Goal: Task Accomplishment & Management: Use online tool/utility

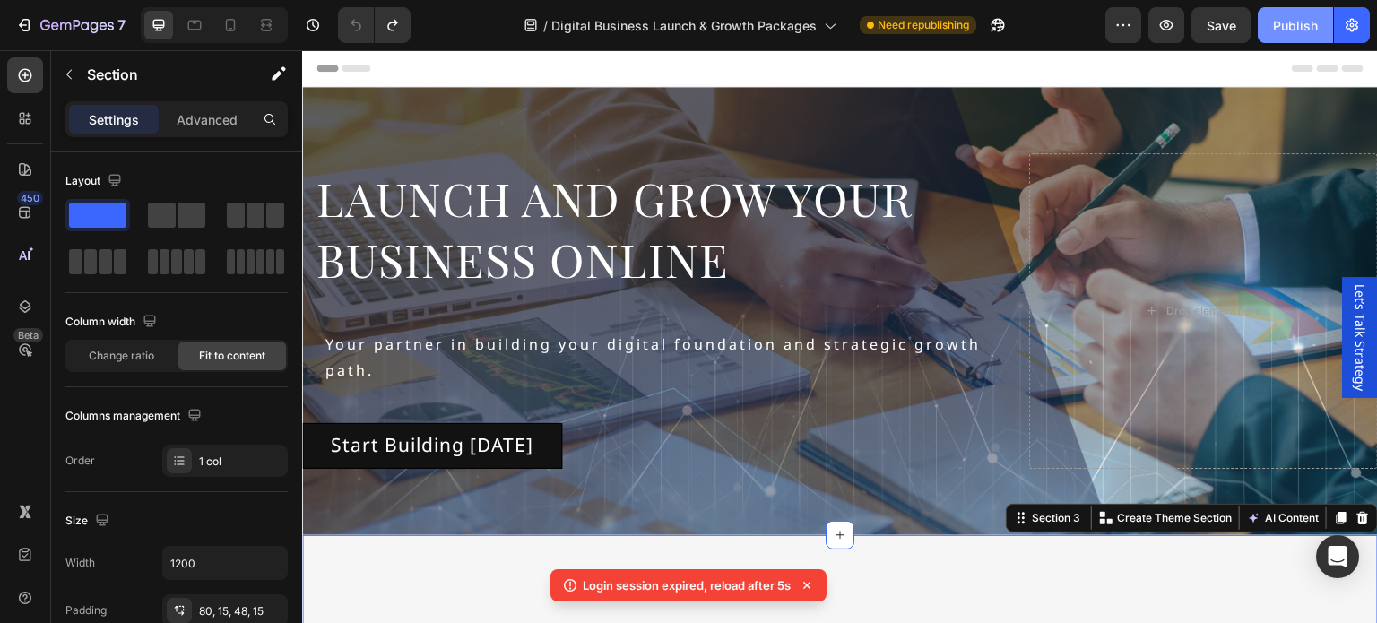
click at [1272, 29] on button "Publish" at bounding box center [1295, 25] width 75 height 36
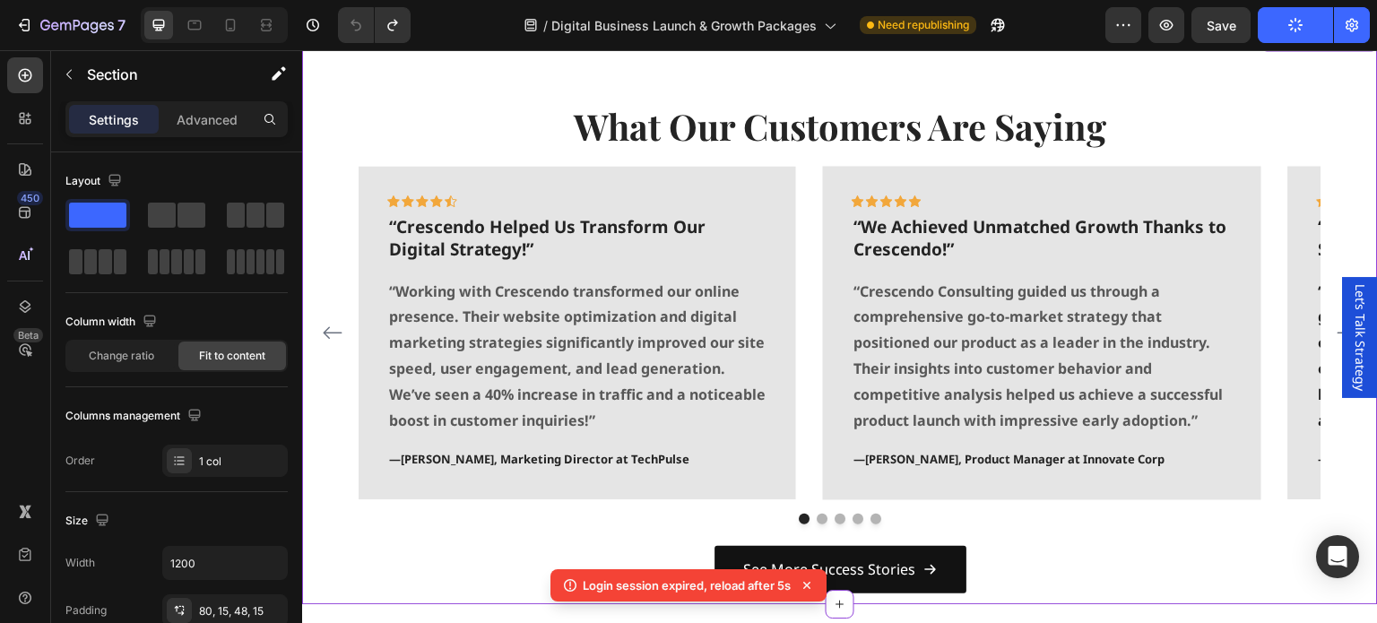
scroll to position [1883, 0]
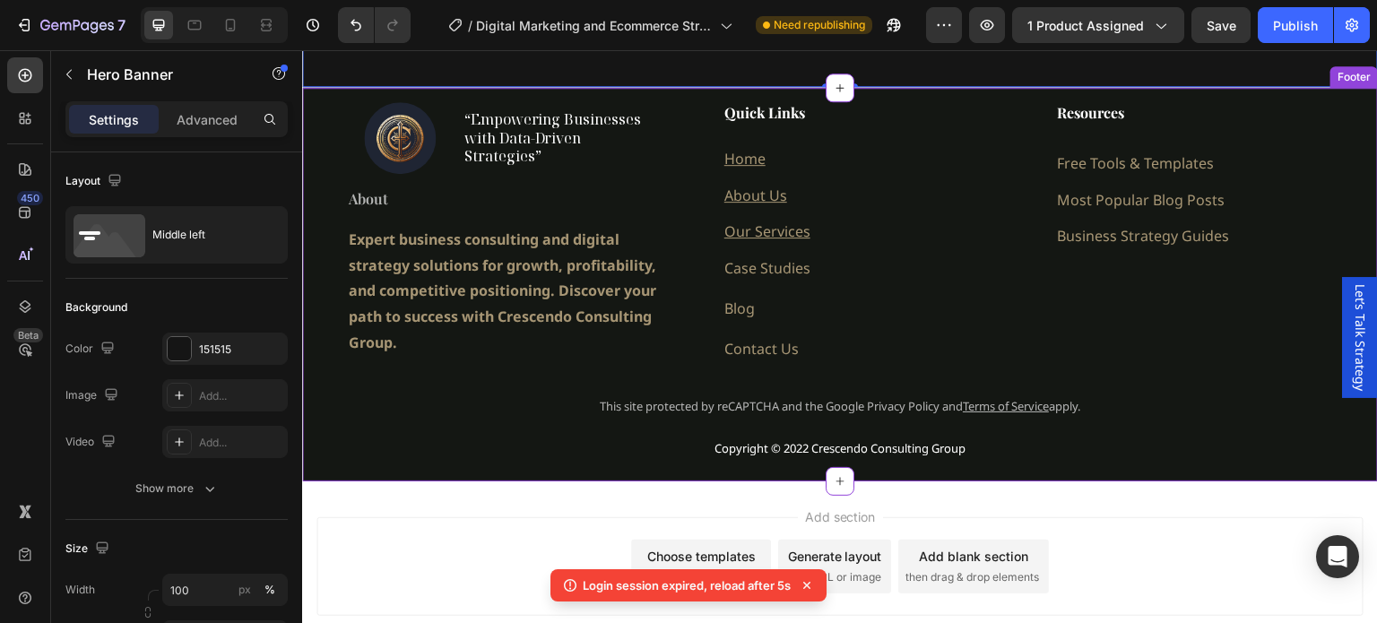
scroll to position [520, 0]
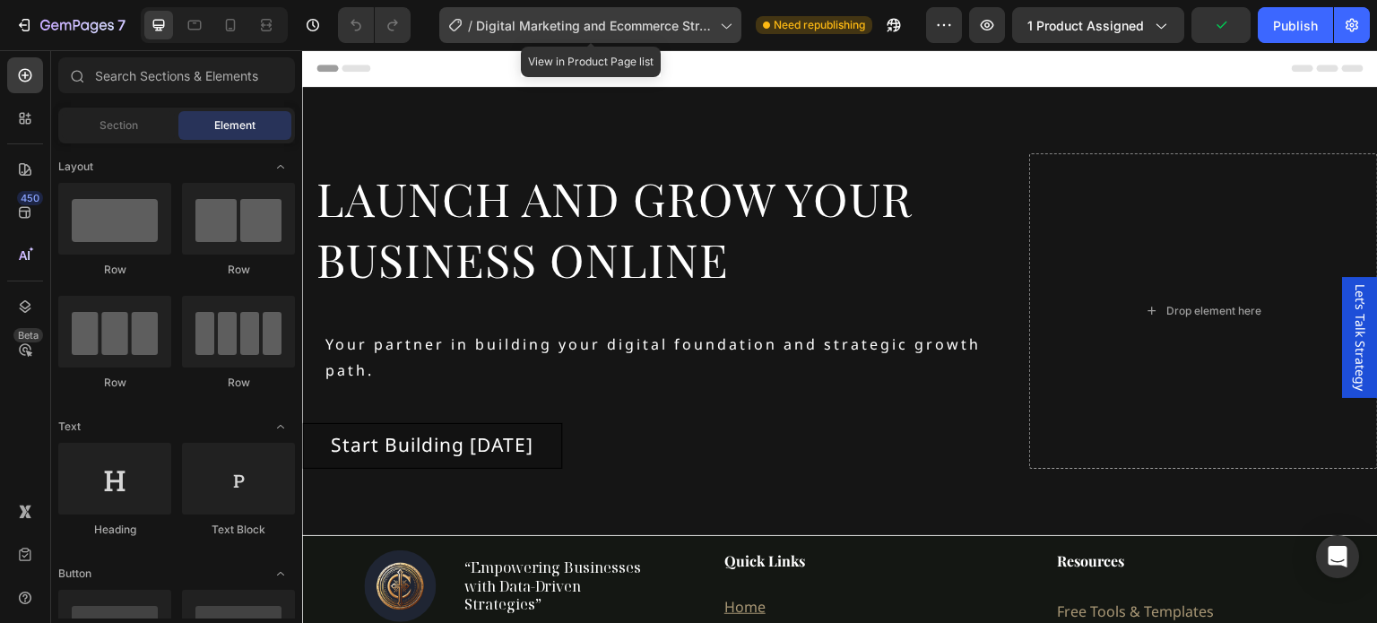
click at [706, 34] on span "Digital Marketing and Ecommerce Strategy" at bounding box center [594, 25] width 237 height 19
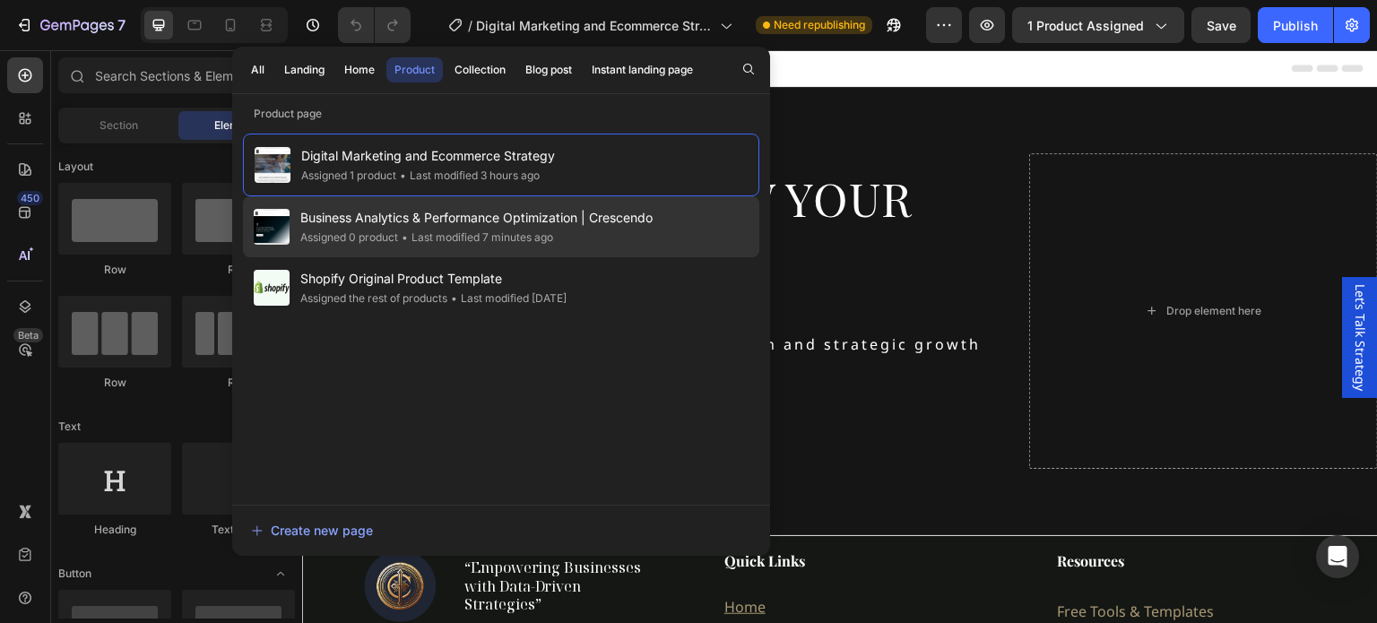
click at [502, 221] on span "Business Analytics & Performance Optimization | Crescendo" at bounding box center [476, 218] width 352 height 22
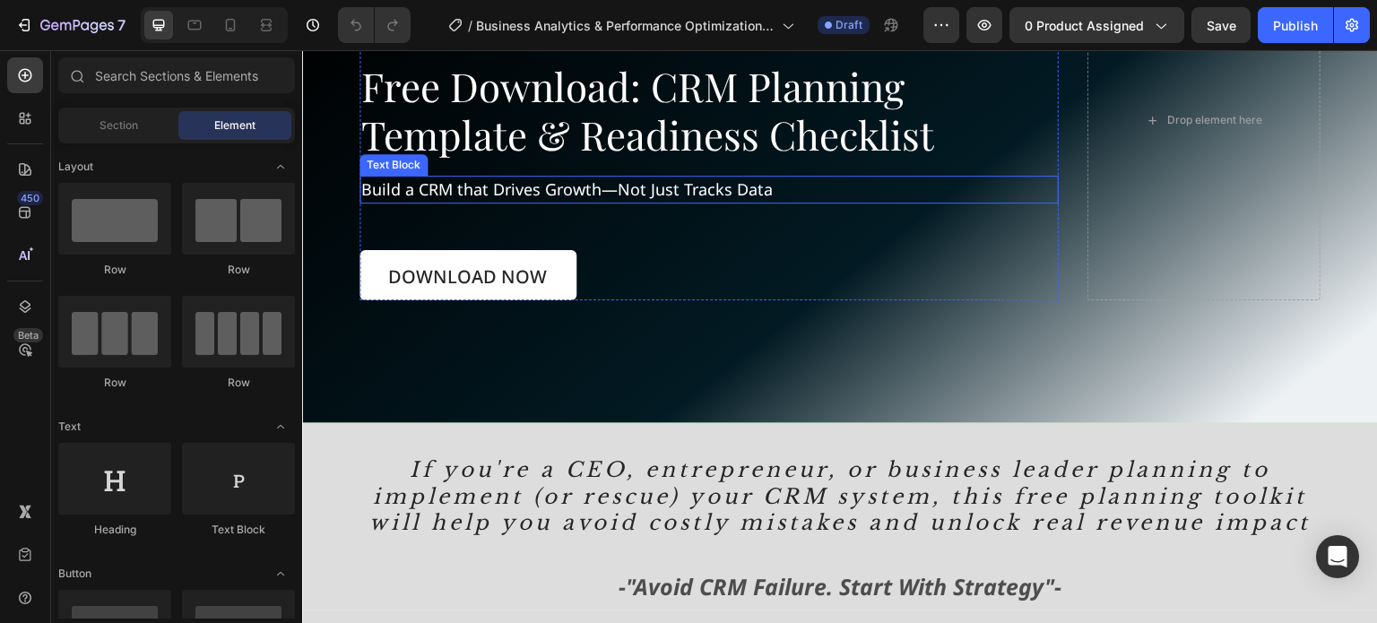
scroll to position [448, 0]
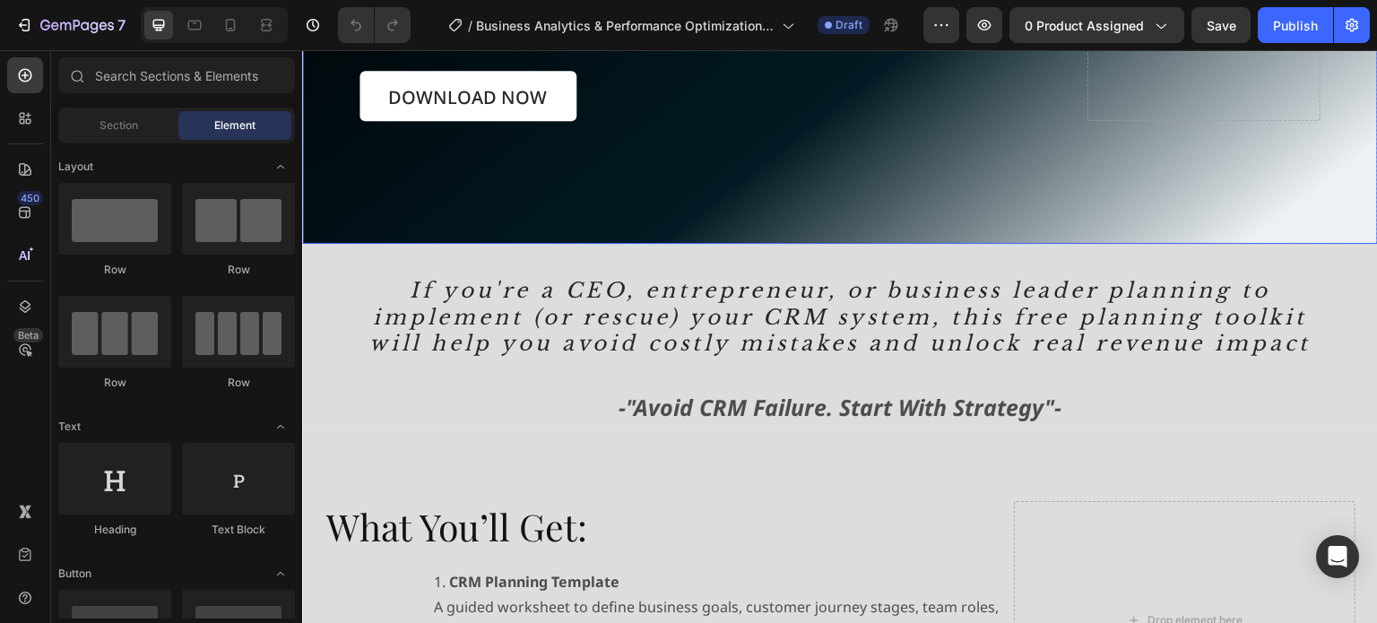
drag, startPoint x: 1292, startPoint y: 178, endPoint x: 794, endPoint y: 144, distance: 499.7
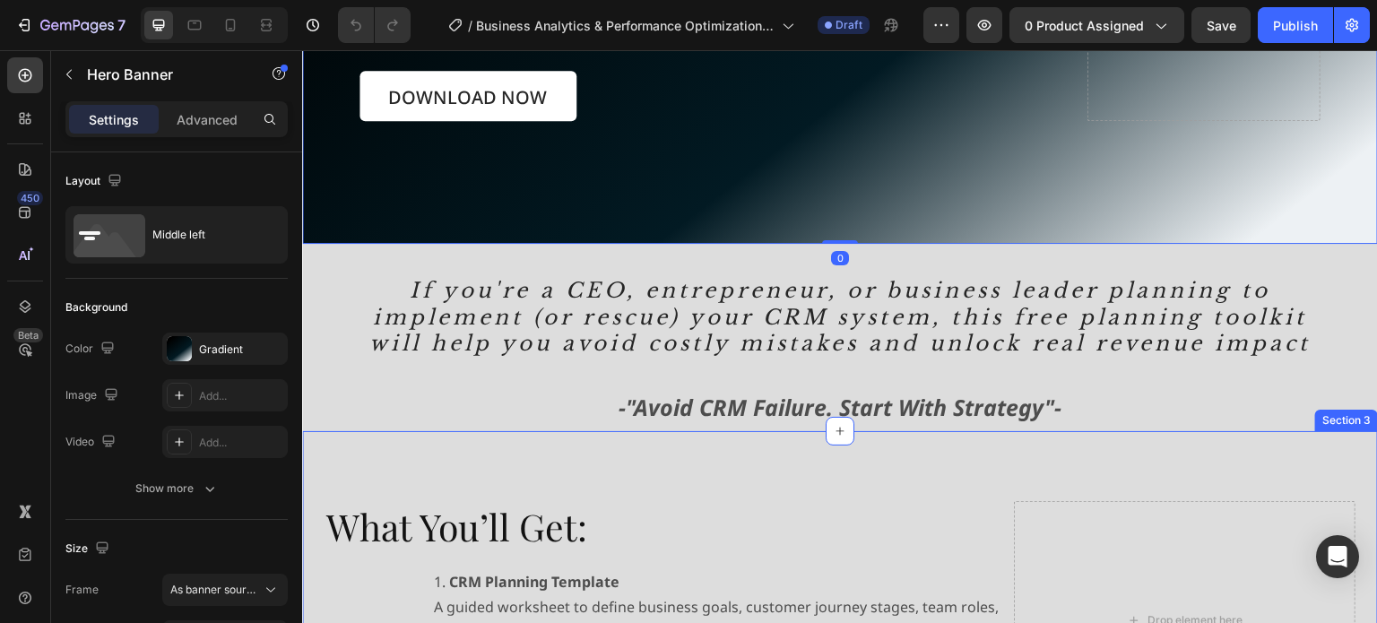
scroll to position [628, 0]
